Goal: Browse casually

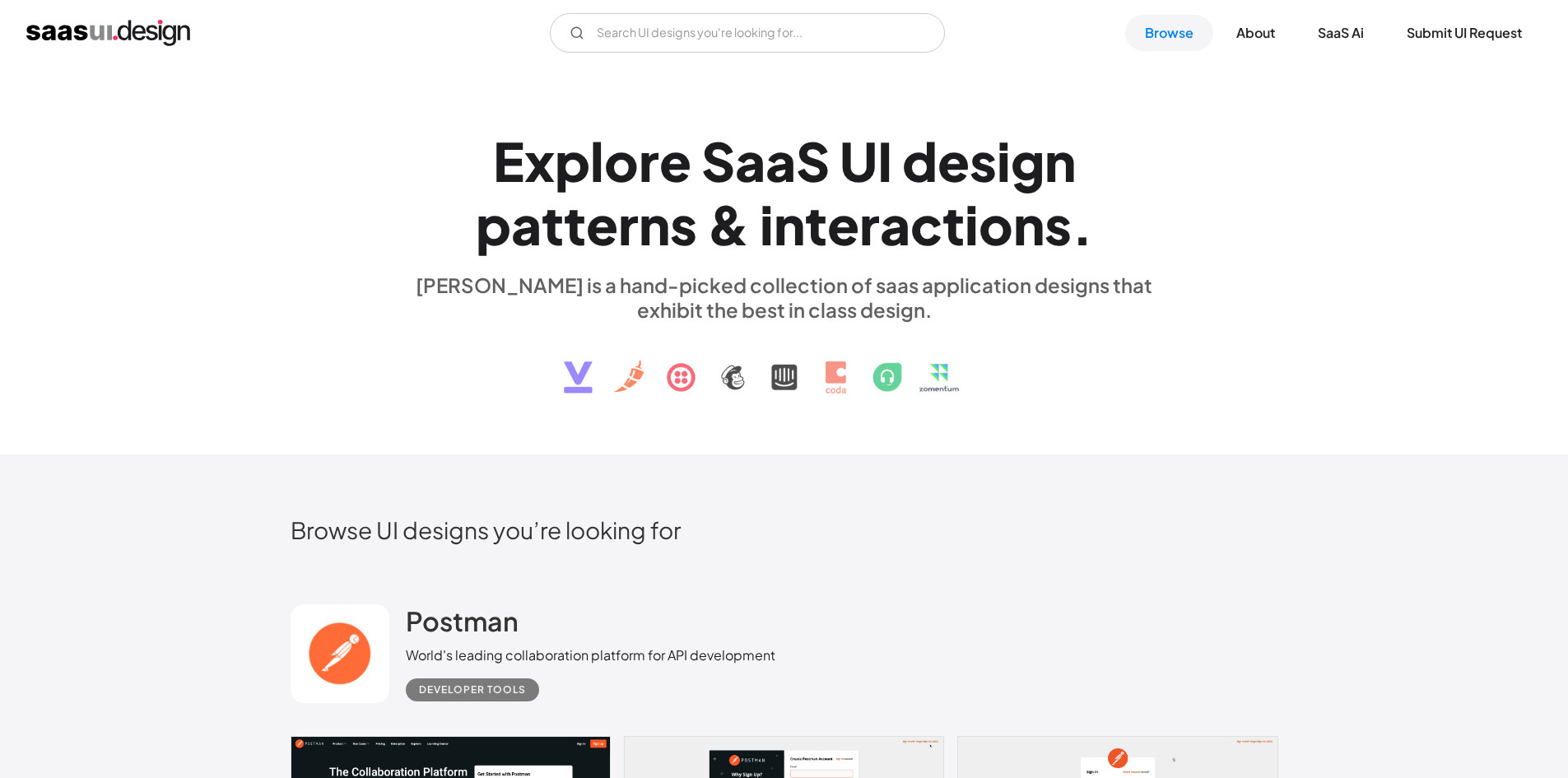
scroll to position [343, 0]
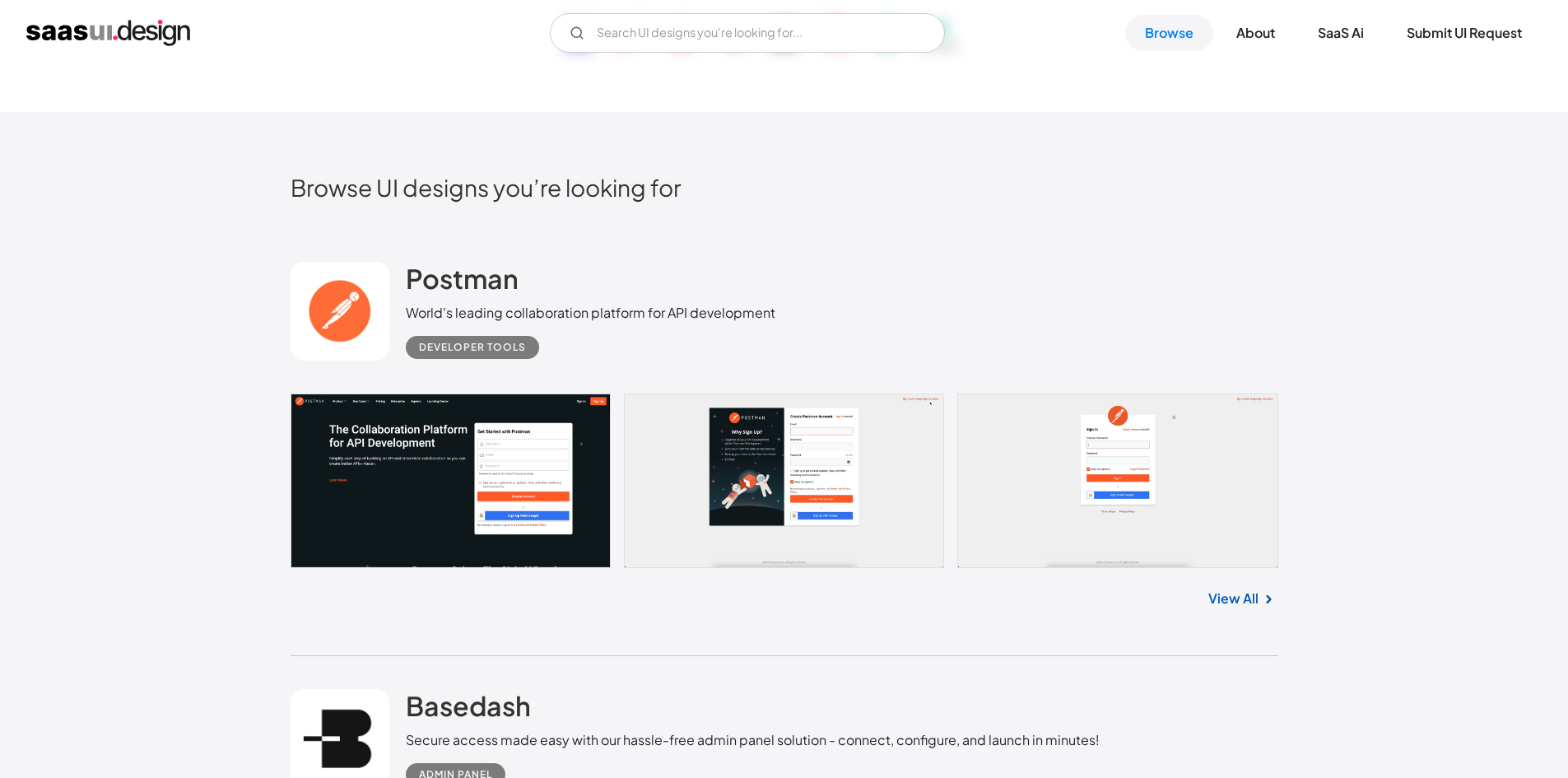
click at [1245, 612] on div "View All" at bounding box center [785, 595] width 988 height 55
click at [1241, 595] on link "View All" at bounding box center [1233, 599] width 50 height 20
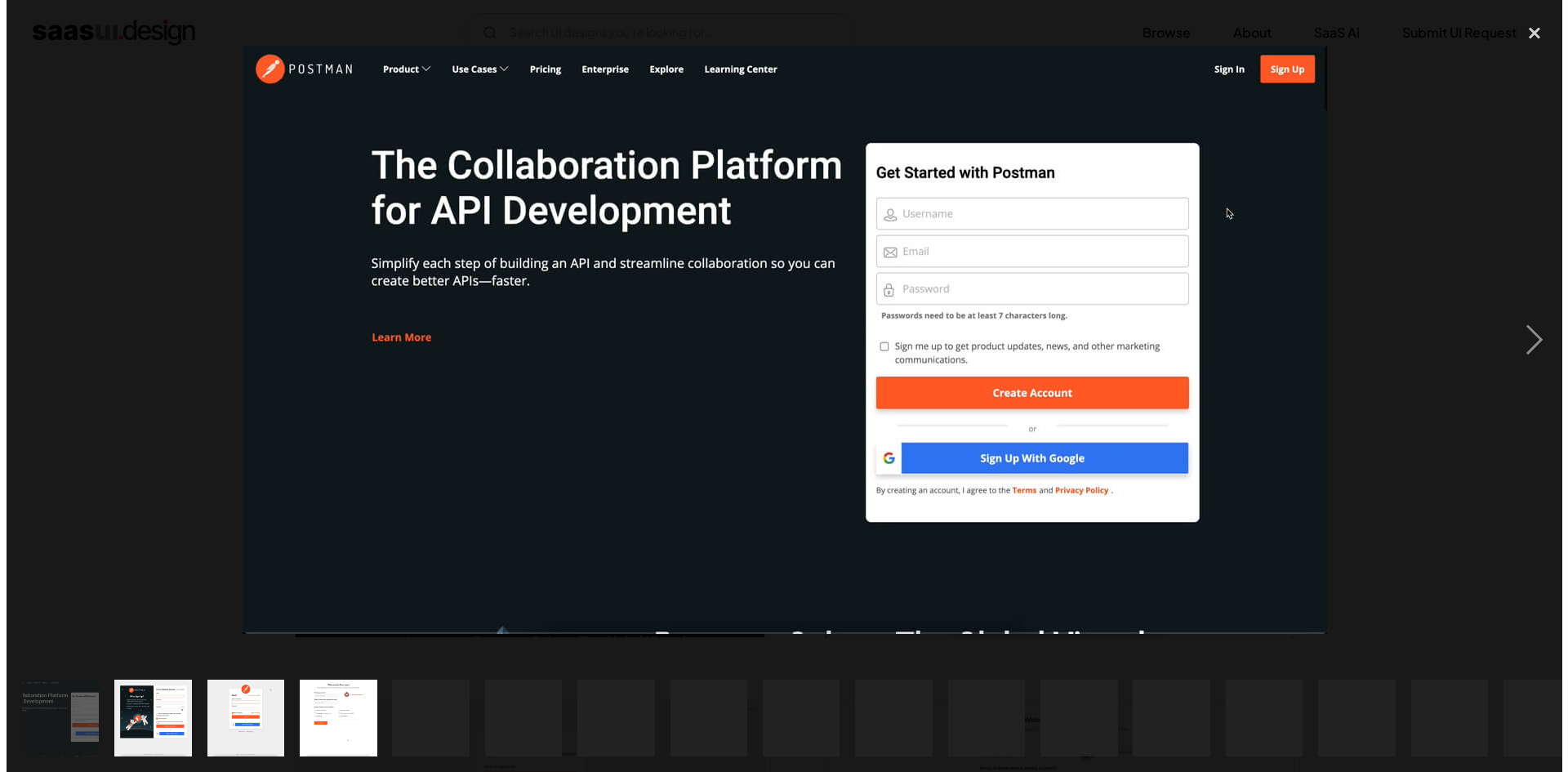
scroll to position [116, 0]
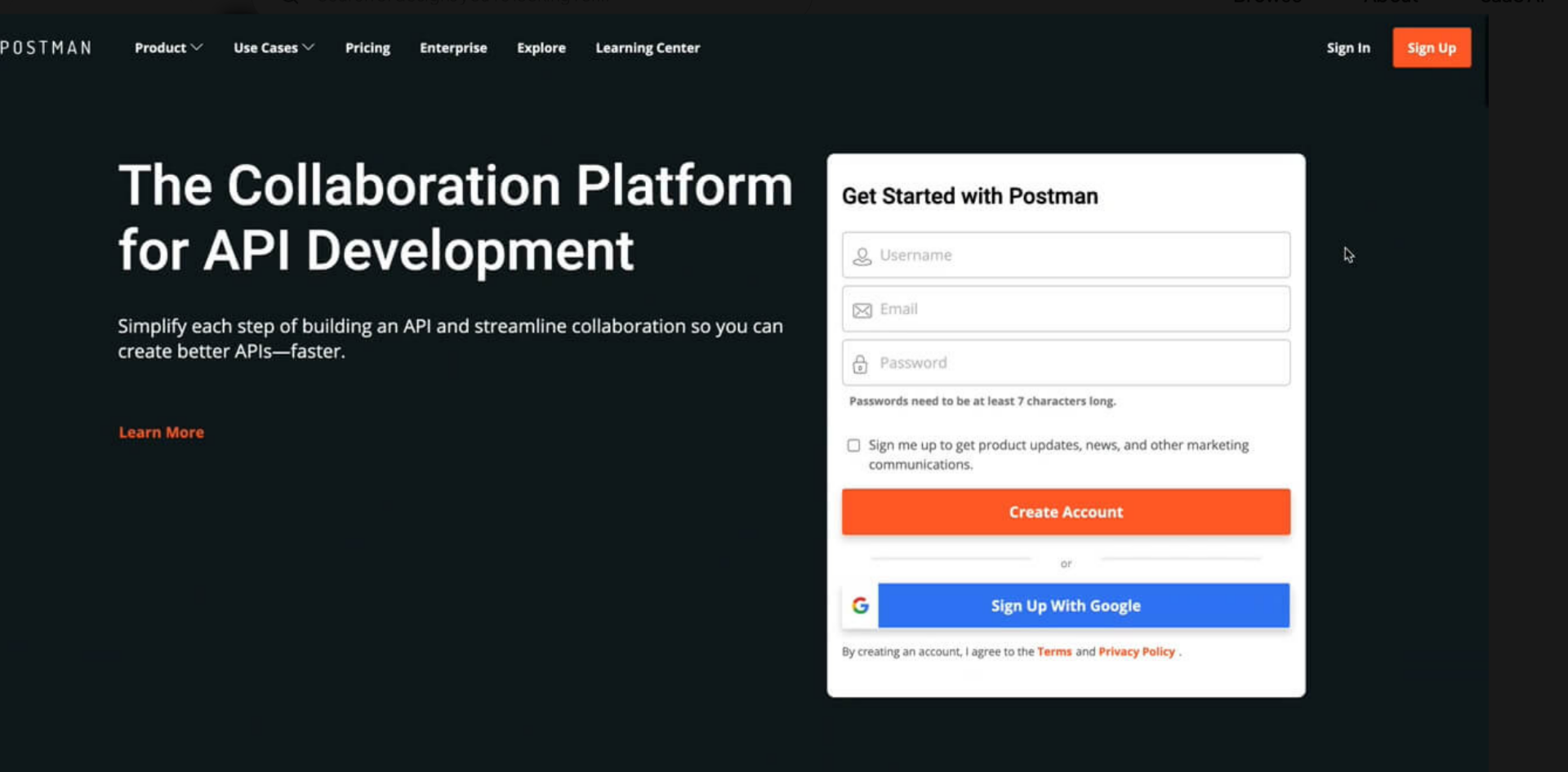
click at [416, 339] on img at bounding box center [784, 340] width 1084 height 588
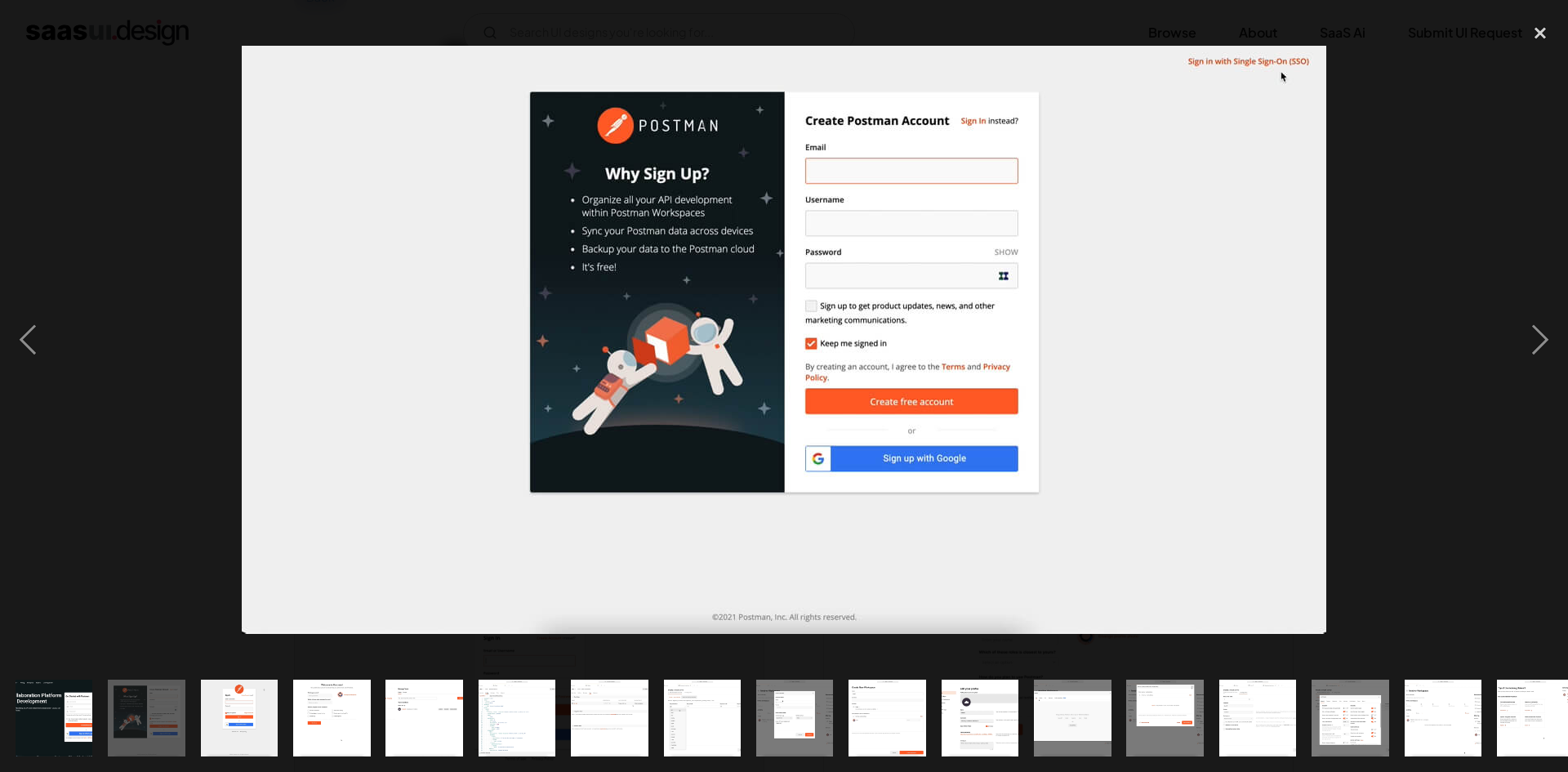
click at [860, 171] on img at bounding box center [784, 340] width 1084 height 588
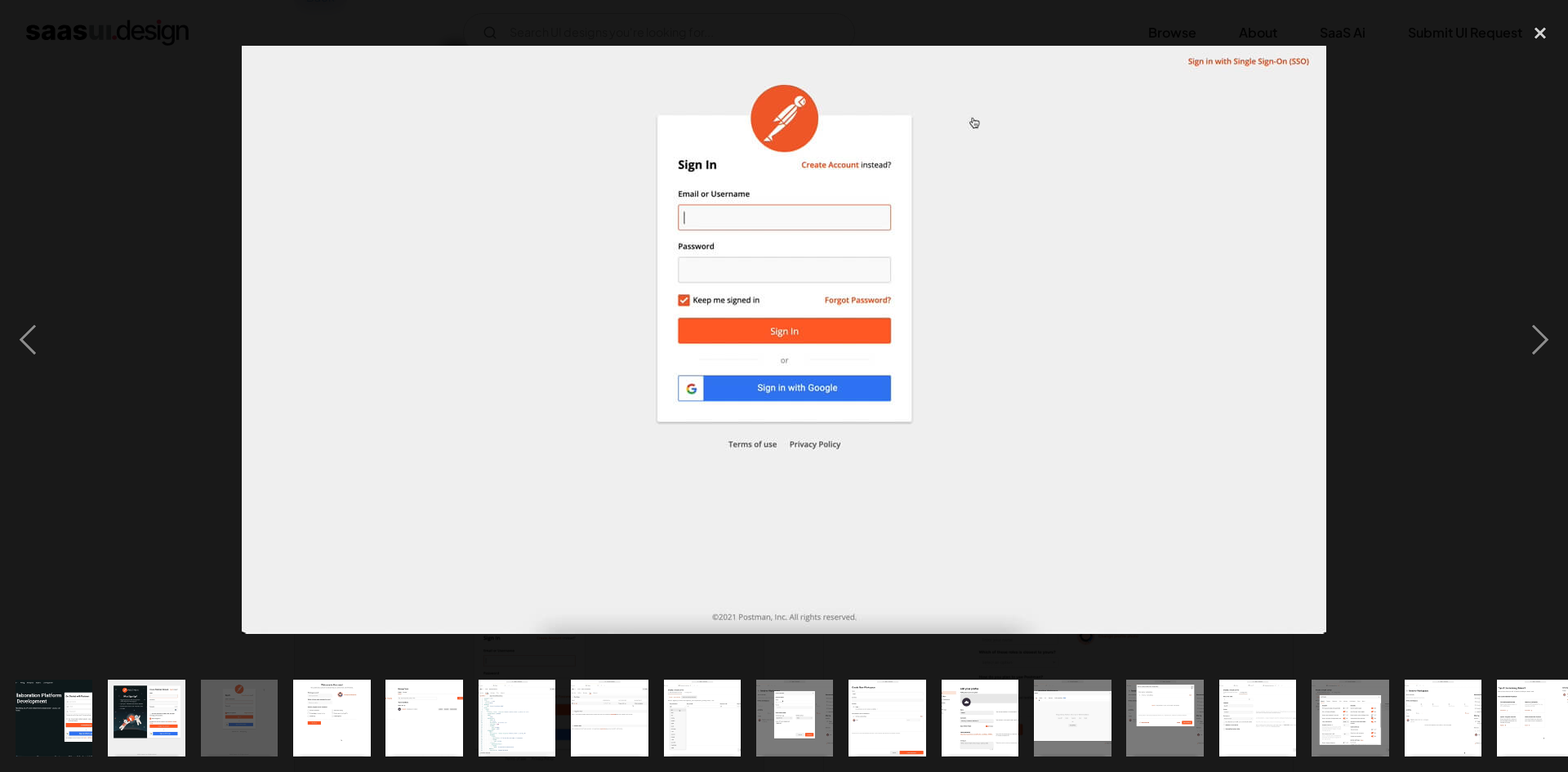
click at [860, 171] on img at bounding box center [784, 340] width 1084 height 588
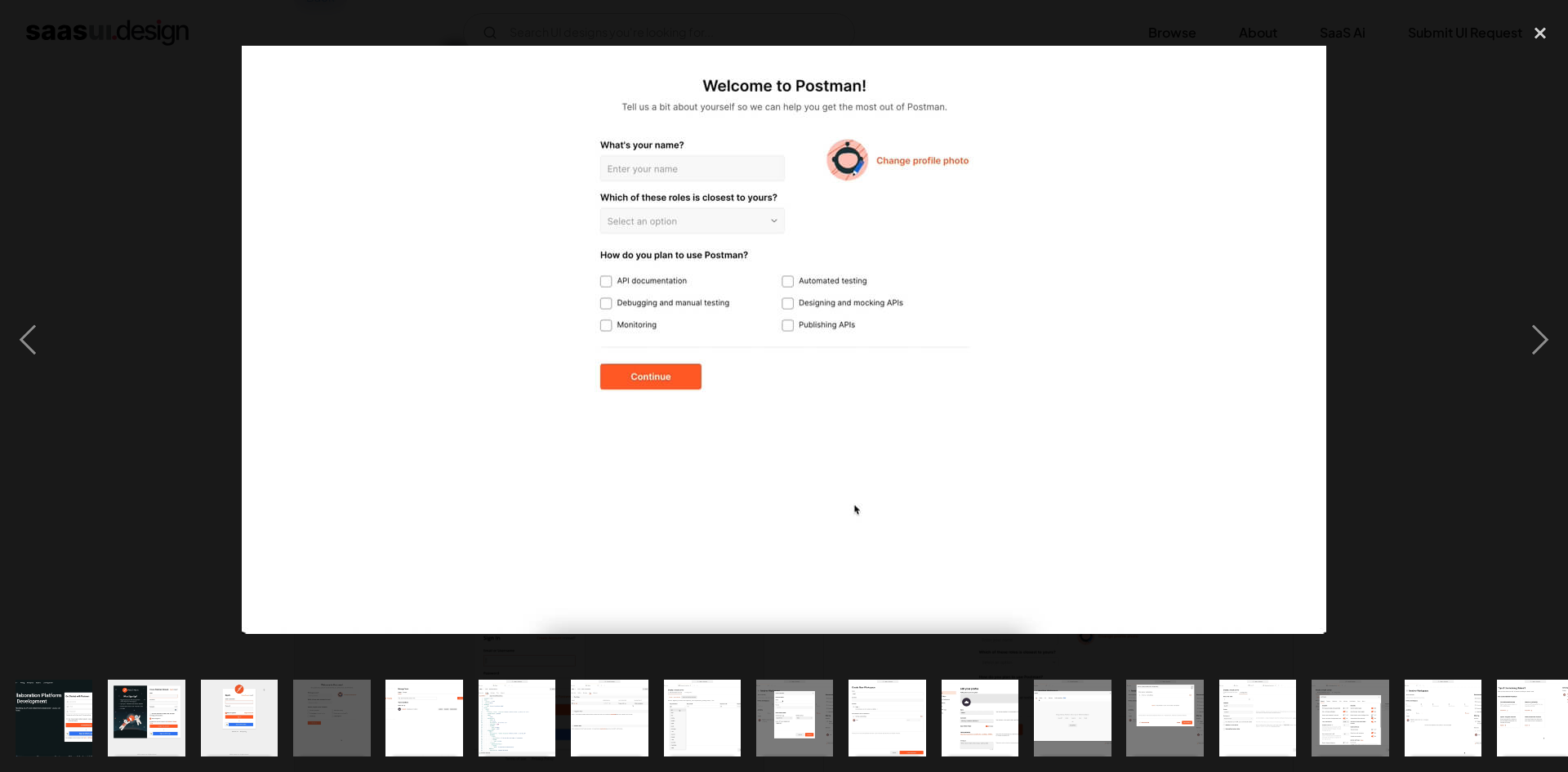
click at [860, 171] on img at bounding box center [784, 340] width 1084 height 588
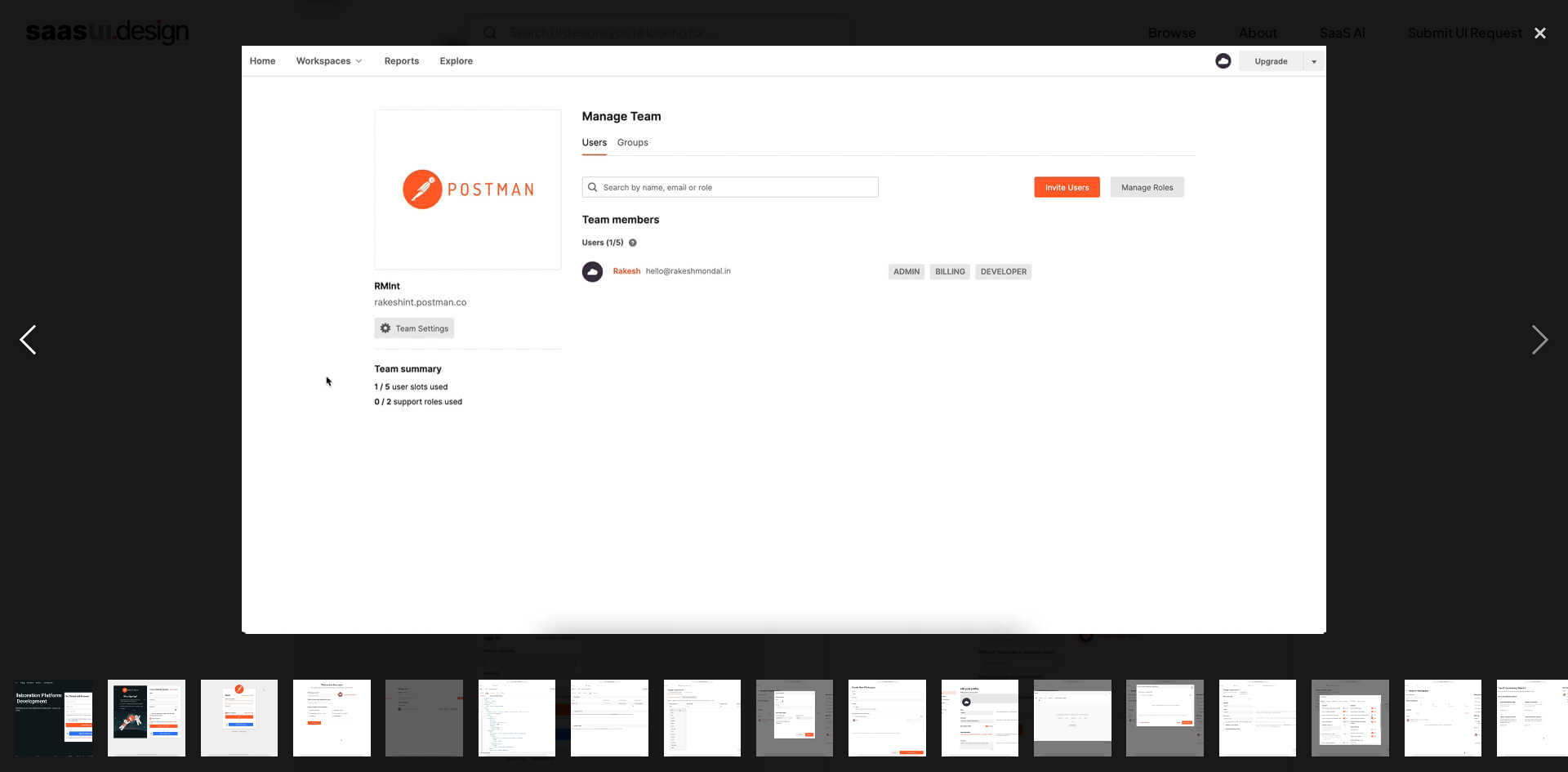
click at [25, 337] on div "previous image" at bounding box center [28, 339] width 56 height 648
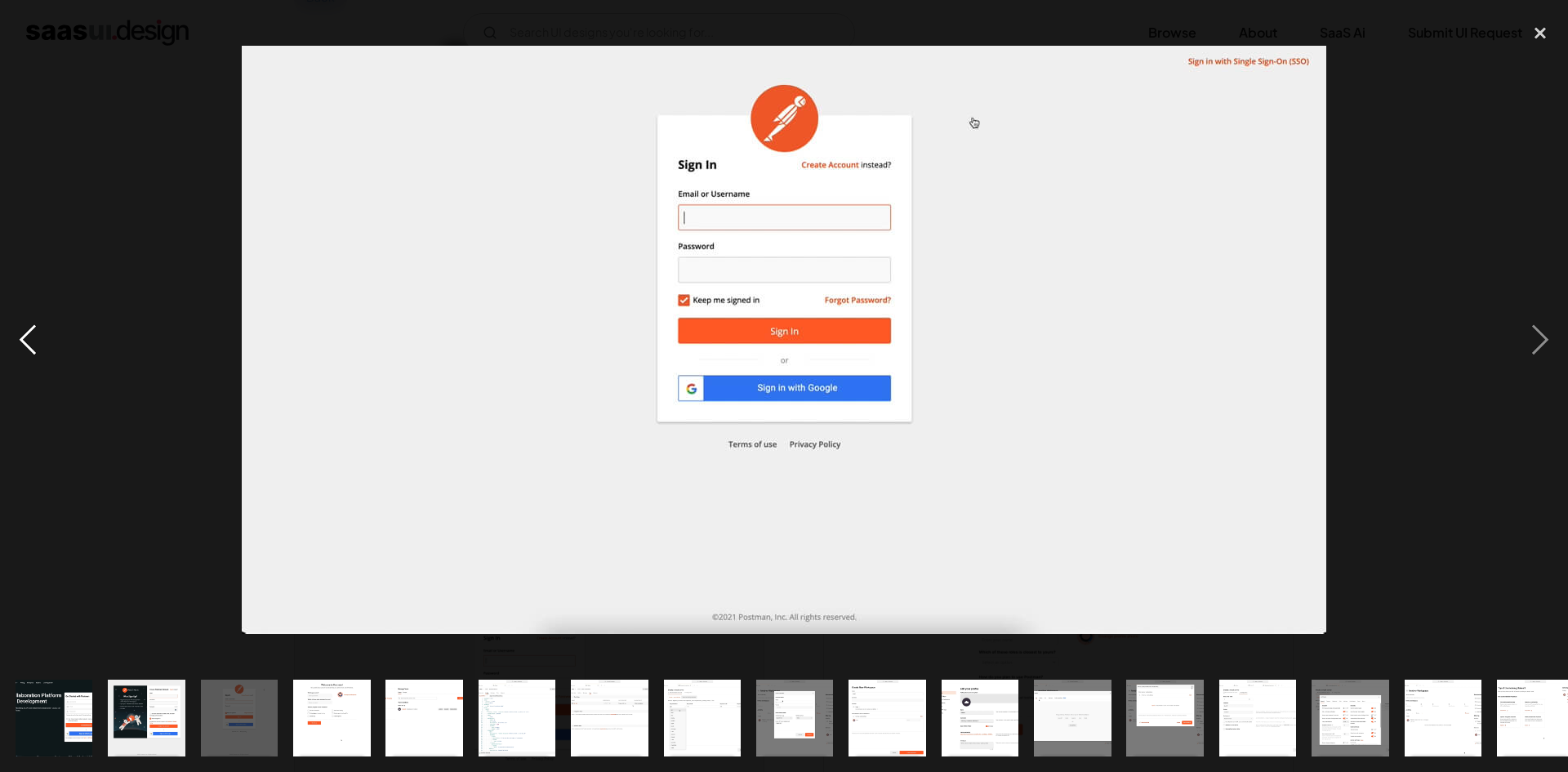
click at [25, 337] on div "previous image" at bounding box center [28, 339] width 56 height 648
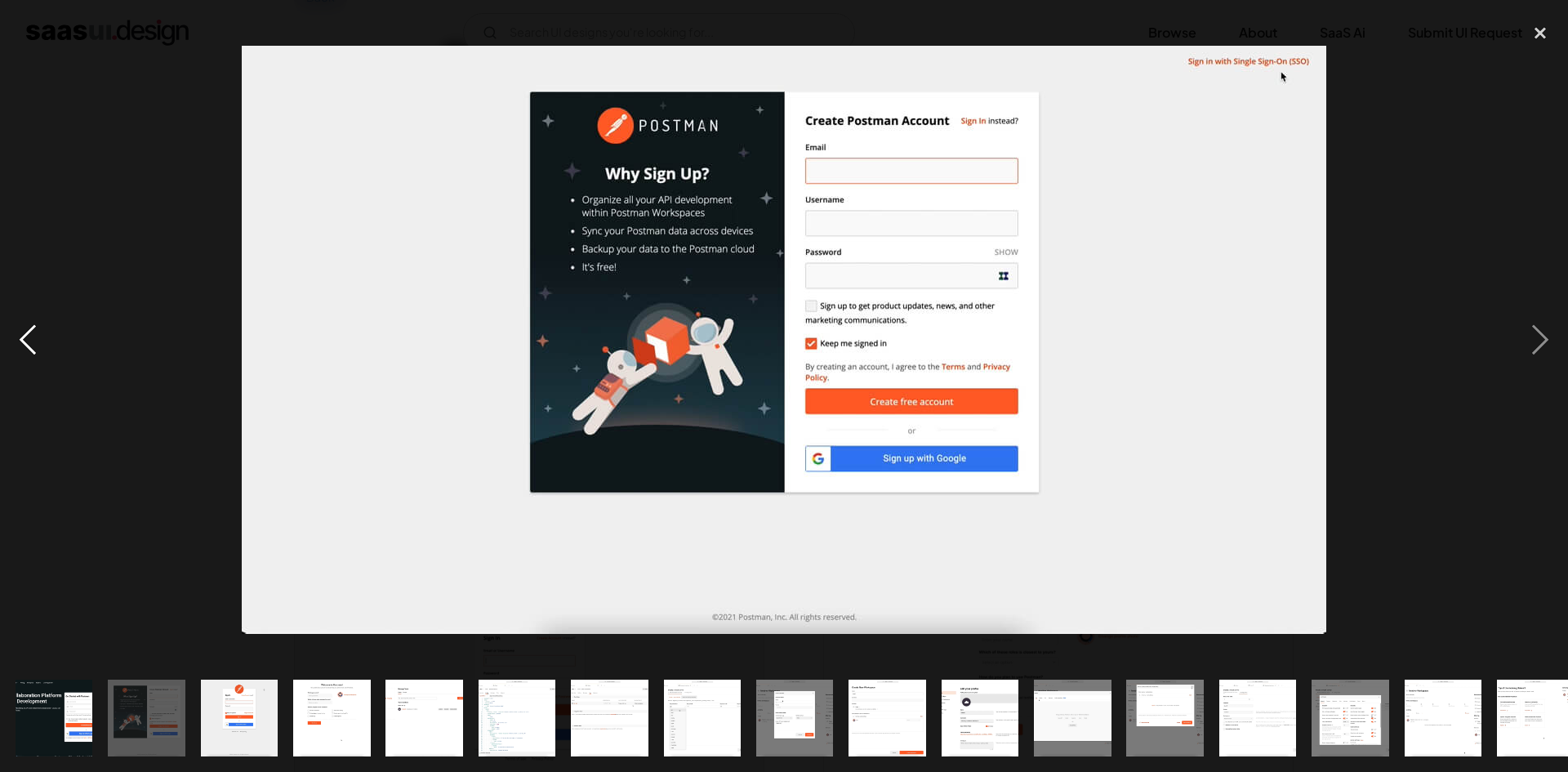
click at [25, 337] on div "previous image" at bounding box center [28, 339] width 56 height 648
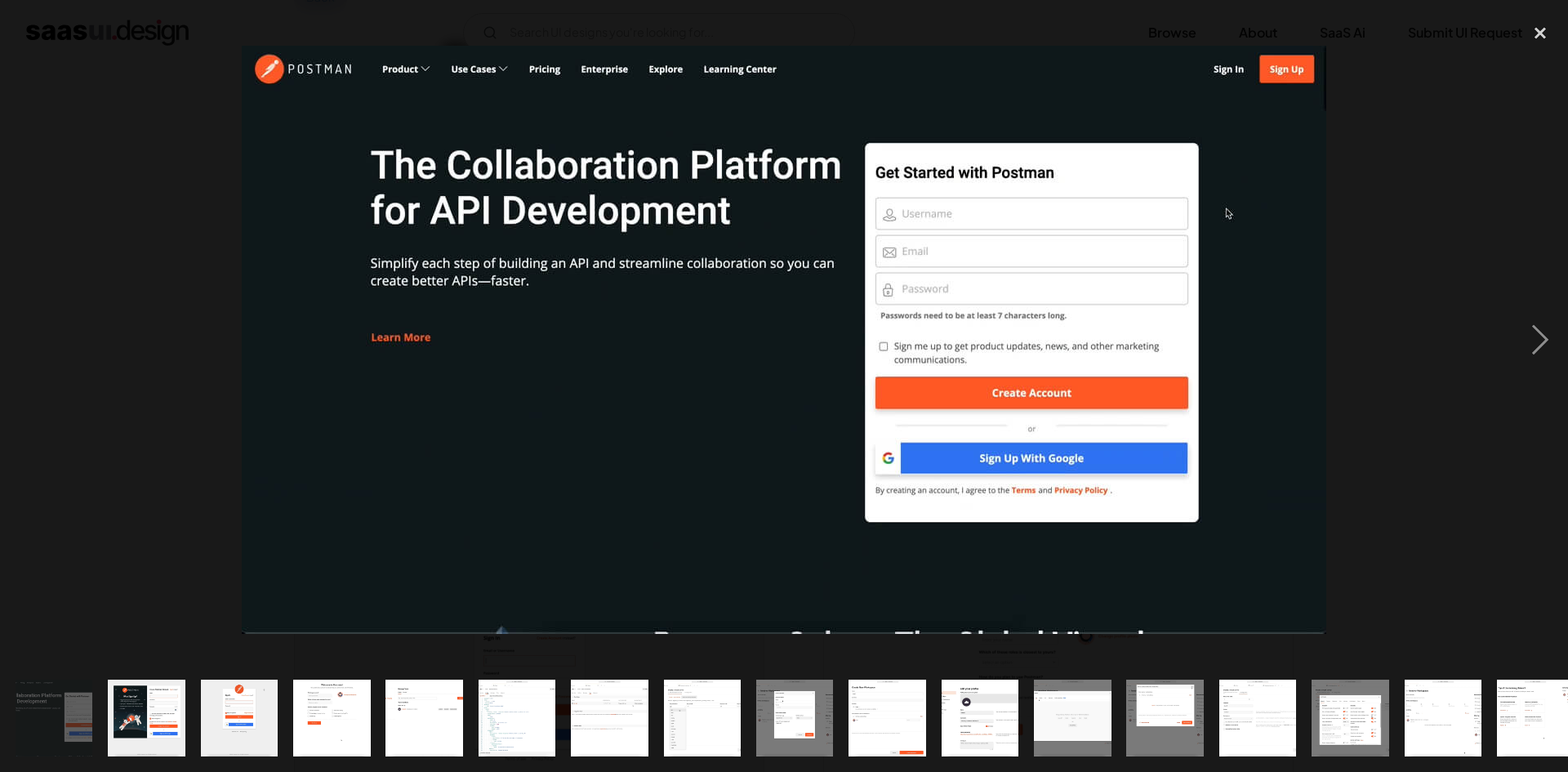
click at [25, 337] on div "previous image" at bounding box center [28, 339] width 56 height 648
